Goal: Information Seeking & Learning: Check status

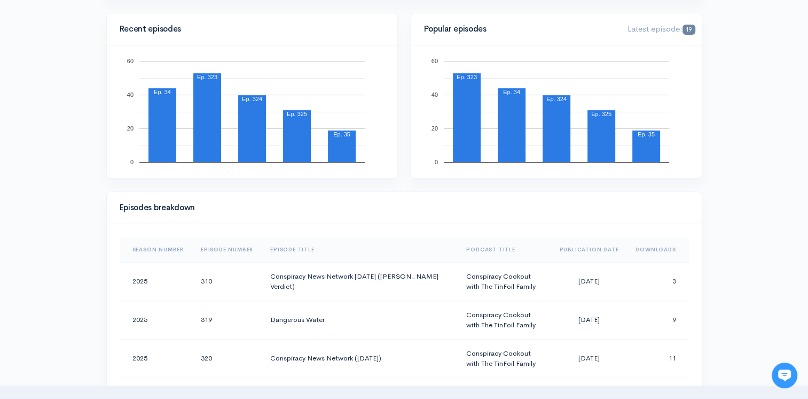
scroll to position [534, 0]
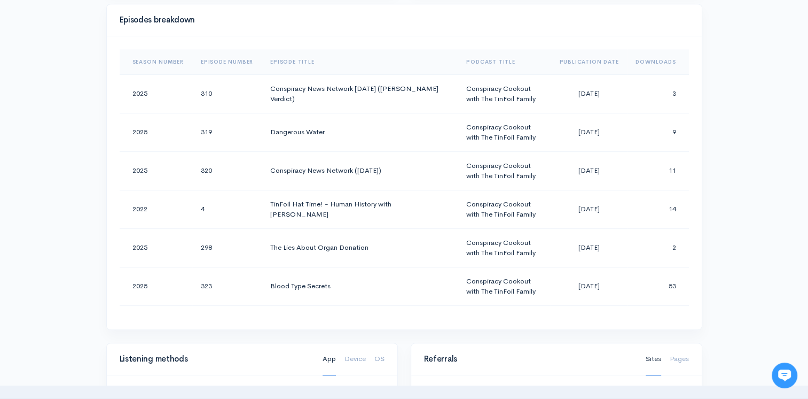
click at [646, 63] on th "Downloads" at bounding box center [657, 62] width 61 height 26
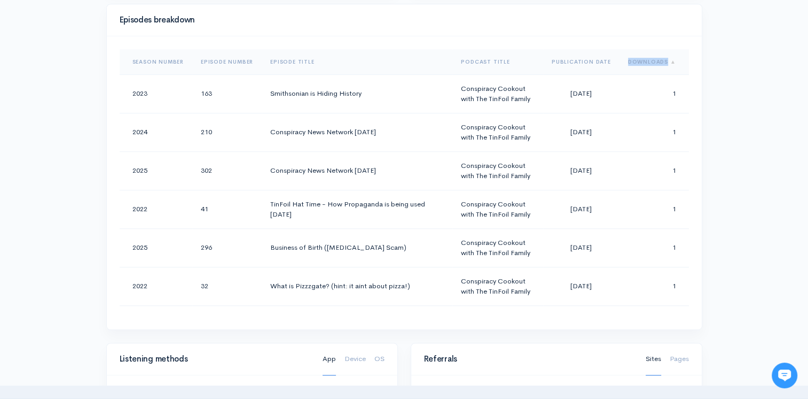
click at [646, 63] on th "Downloads" at bounding box center [654, 62] width 69 height 26
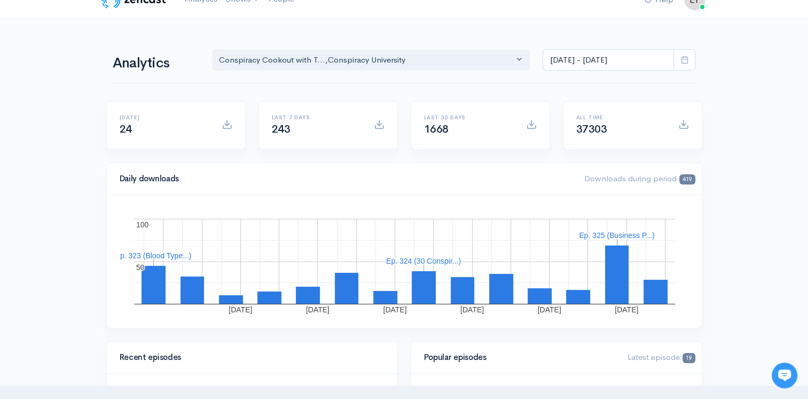
scroll to position [0, 0]
